Goal: Task Accomplishment & Management: Use online tool/utility

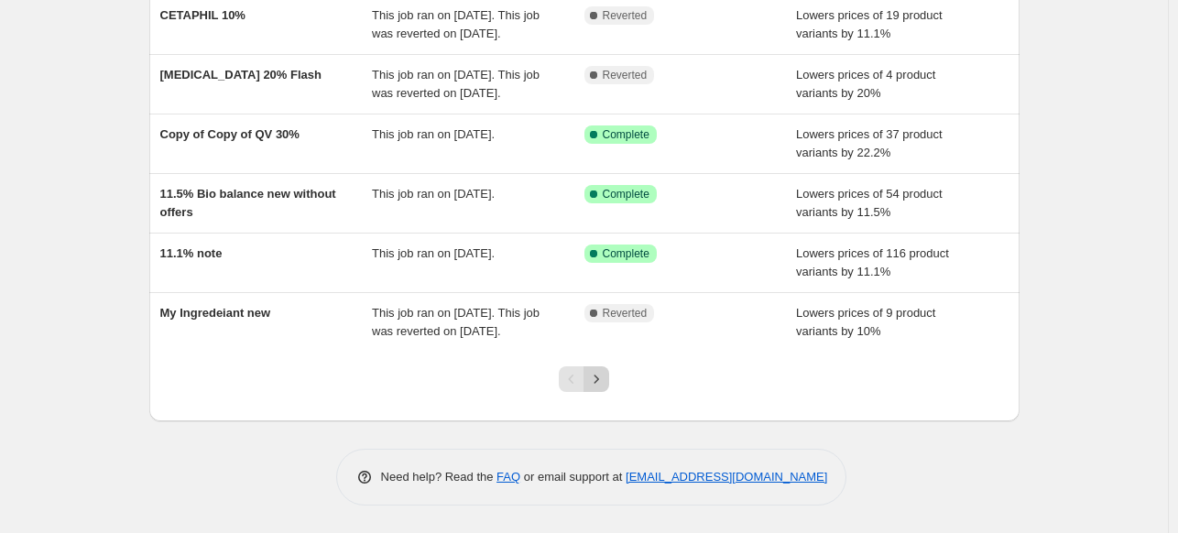
scroll to position [498, 0]
click at [605, 373] on icon "Next" at bounding box center [596, 379] width 18 height 18
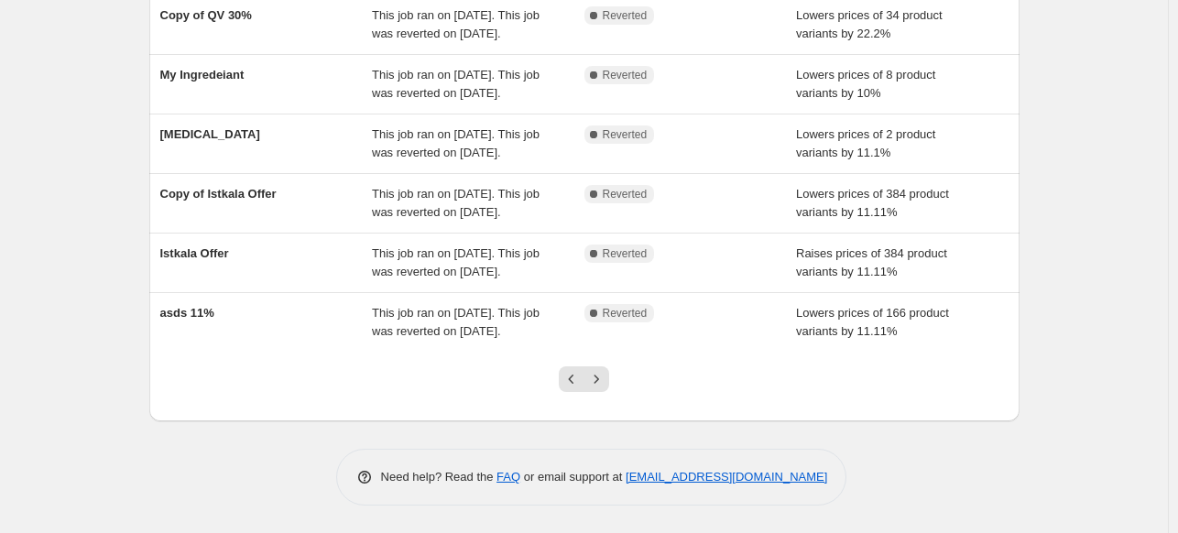
scroll to position [443, 0]
click at [605, 383] on icon "Next" at bounding box center [596, 379] width 18 height 18
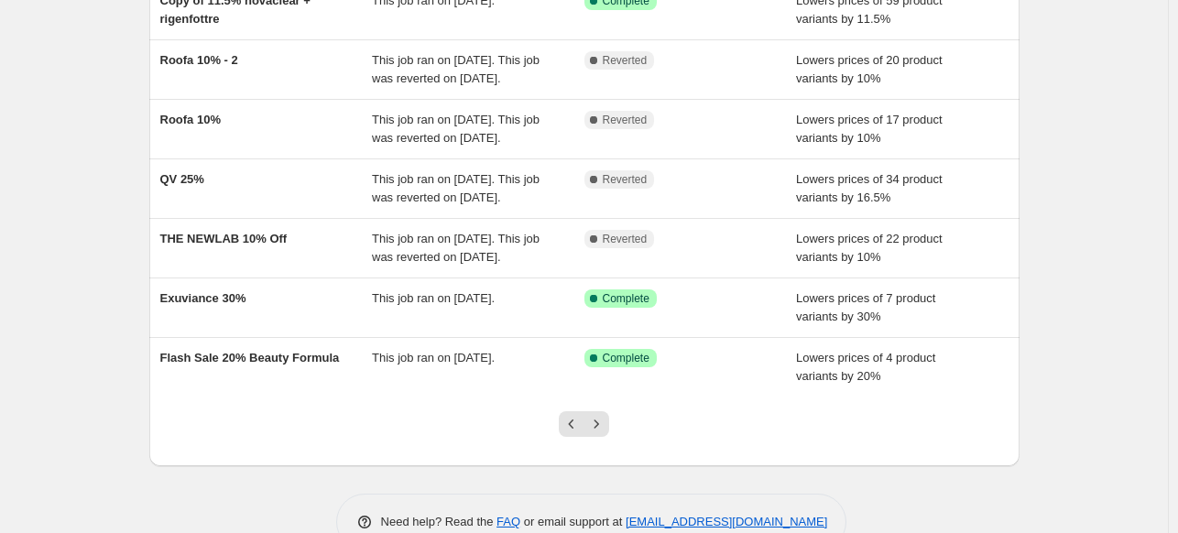
scroll to position [425, 0]
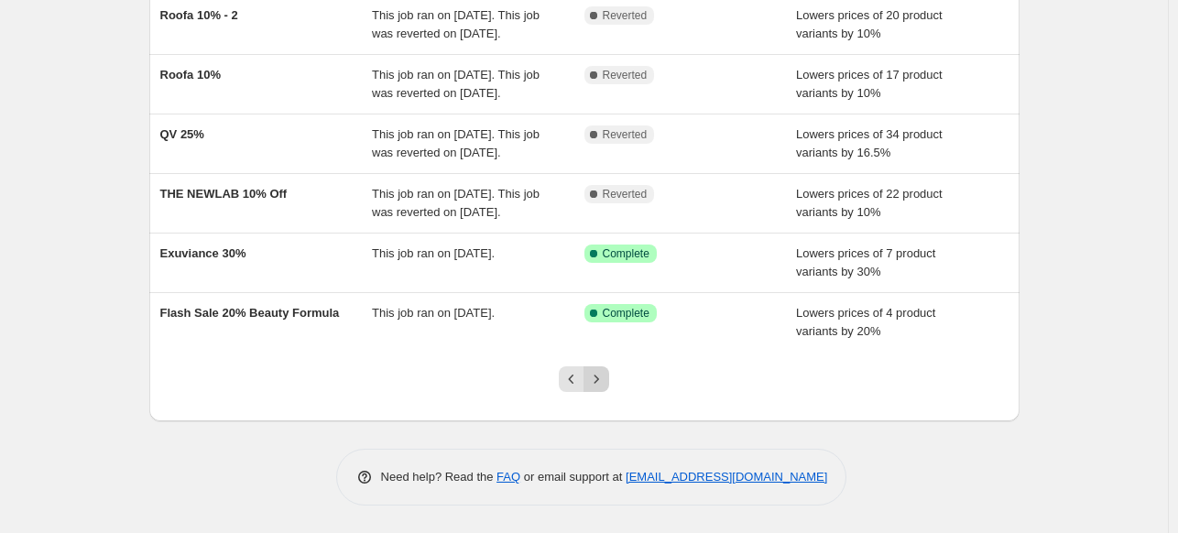
click at [605, 374] on icon "Next" at bounding box center [596, 379] width 18 height 18
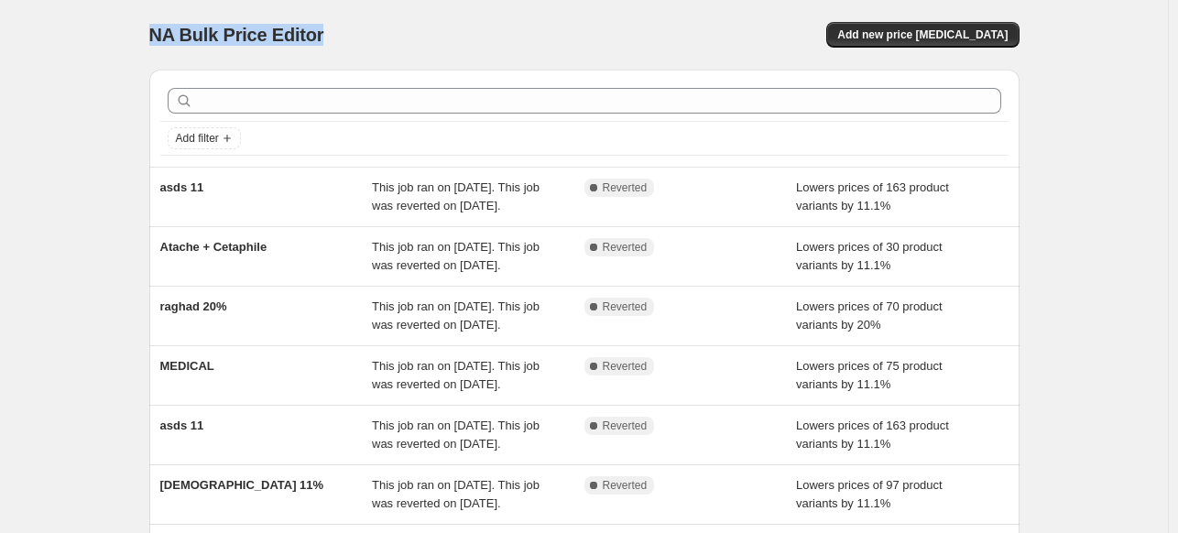
drag, startPoint x: 156, startPoint y: 36, endPoint x: 324, endPoint y: 30, distance: 168.6
click at [324, 30] on span "NA Bulk Price Editor" at bounding box center [236, 35] width 175 height 20
click at [327, 38] on div "NA Bulk Price Editor" at bounding box center [358, 35] width 419 height 26
drag, startPoint x: 327, startPoint y: 38, endPoint x: 154, endPoint y: 41, distance: 173.1
click at [154, 41] on div "NA Bulk Price Editor" at bounding box center [358, 35] width 419 height 26
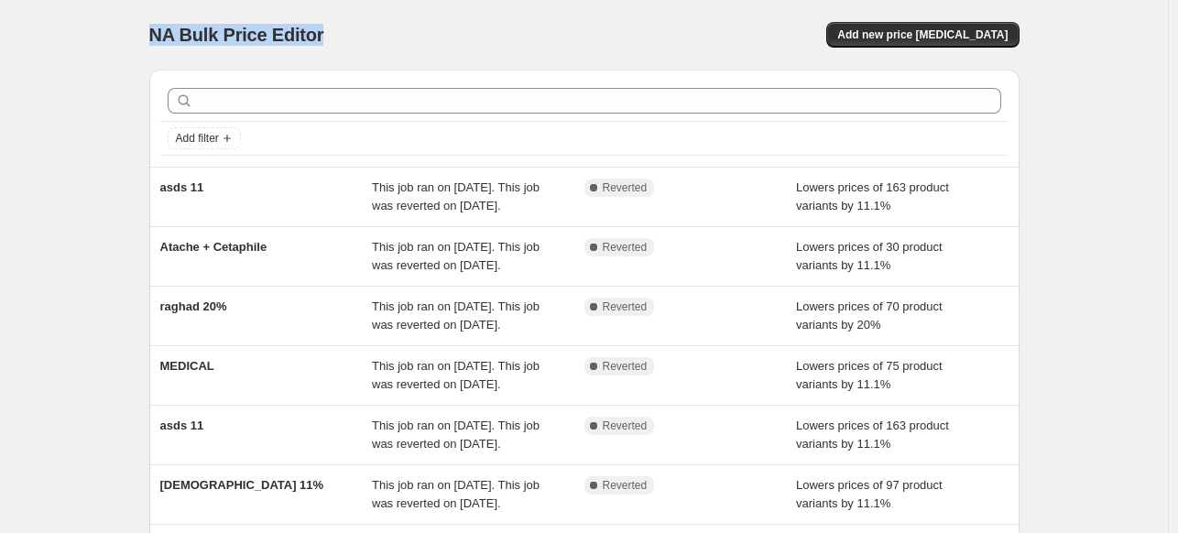
click at [154, 41] on span "NA Bulk Price Editor" at bounding box center [236, 35] width 175 height 20
drag, startPoint x: 154, startPoint y: 39, endPoint x: 326, endPoint y: 34, distance: 172.3
click at [326, 34] on div "NA Bulk Price Editor" at bounding box center [358, 35] width 419 height 26
